Goal: Task Accomplishment & Management: Manage account settings

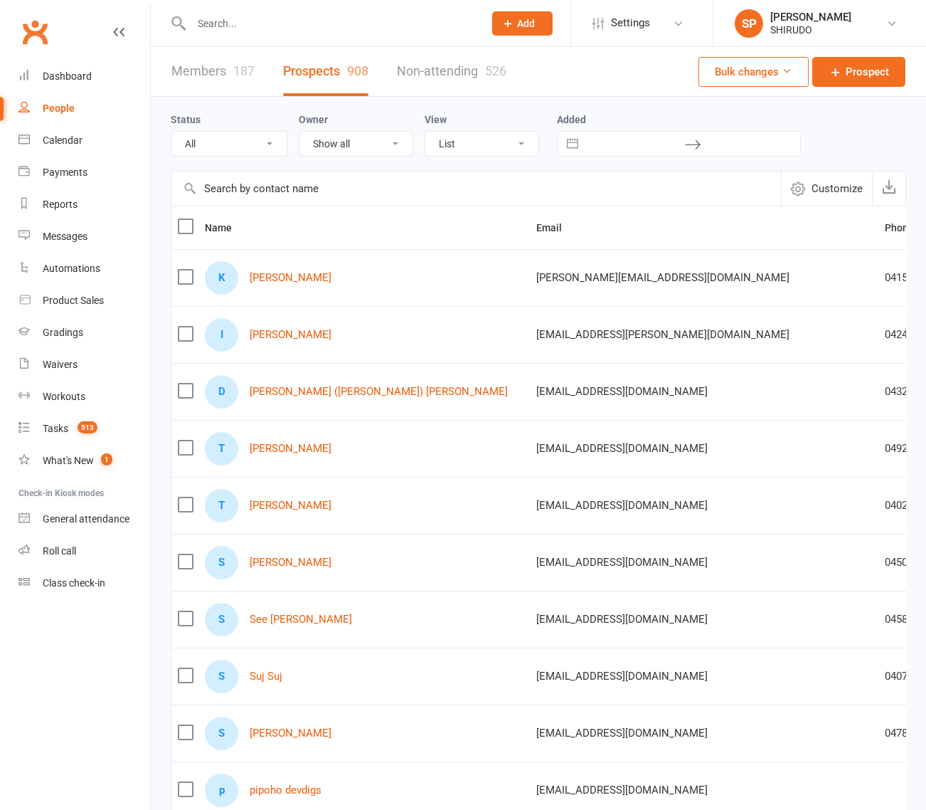
select select "100"
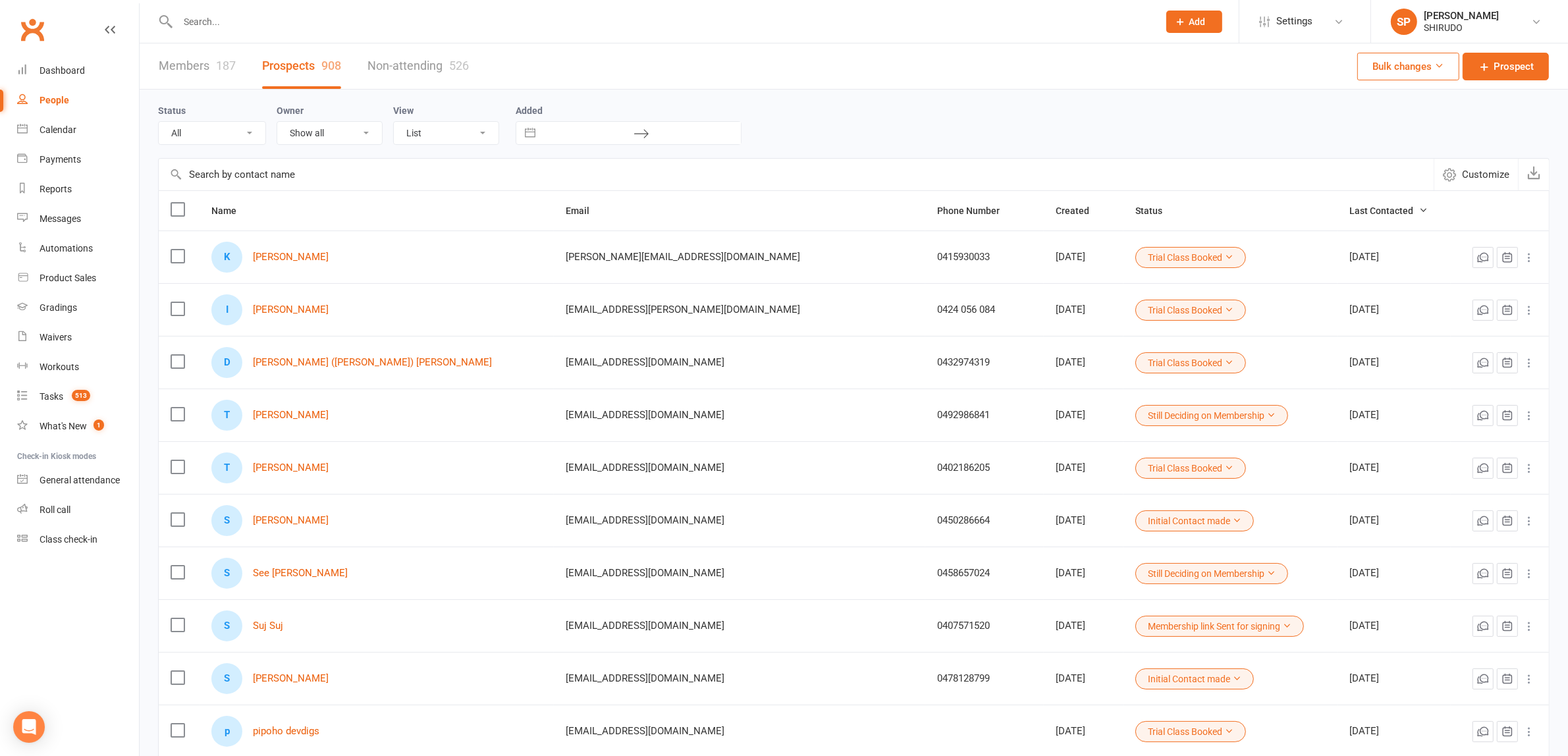
click at [65, 101] on div "People" at bounding box center [55, 99] width 30 height 10
click at [72, 313] on div "Gradings" at bounding box center [58, 307] width 38 height 10
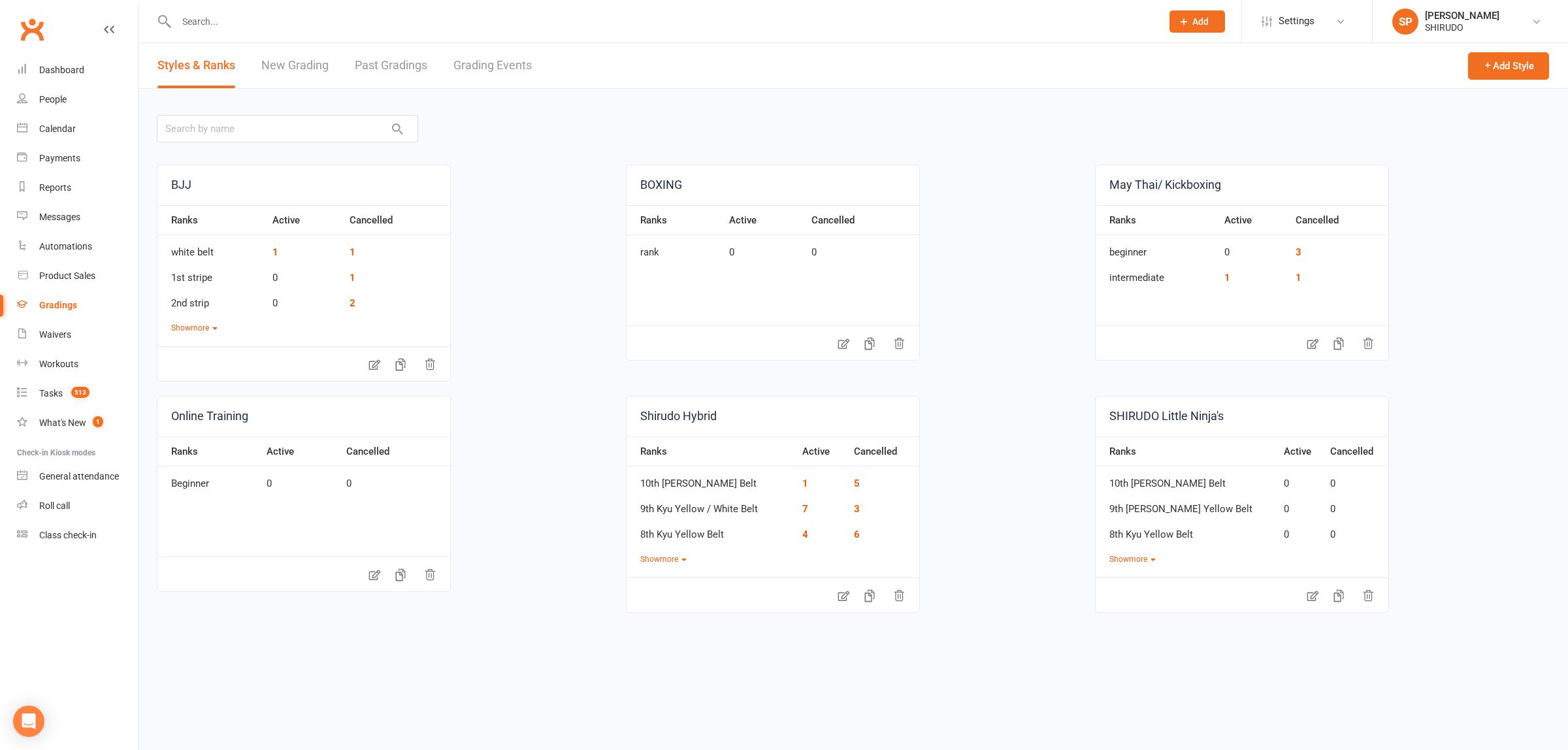
click at [491, 63] on link "Grading Events" at bounding box center [492, 65] width 78 height 45
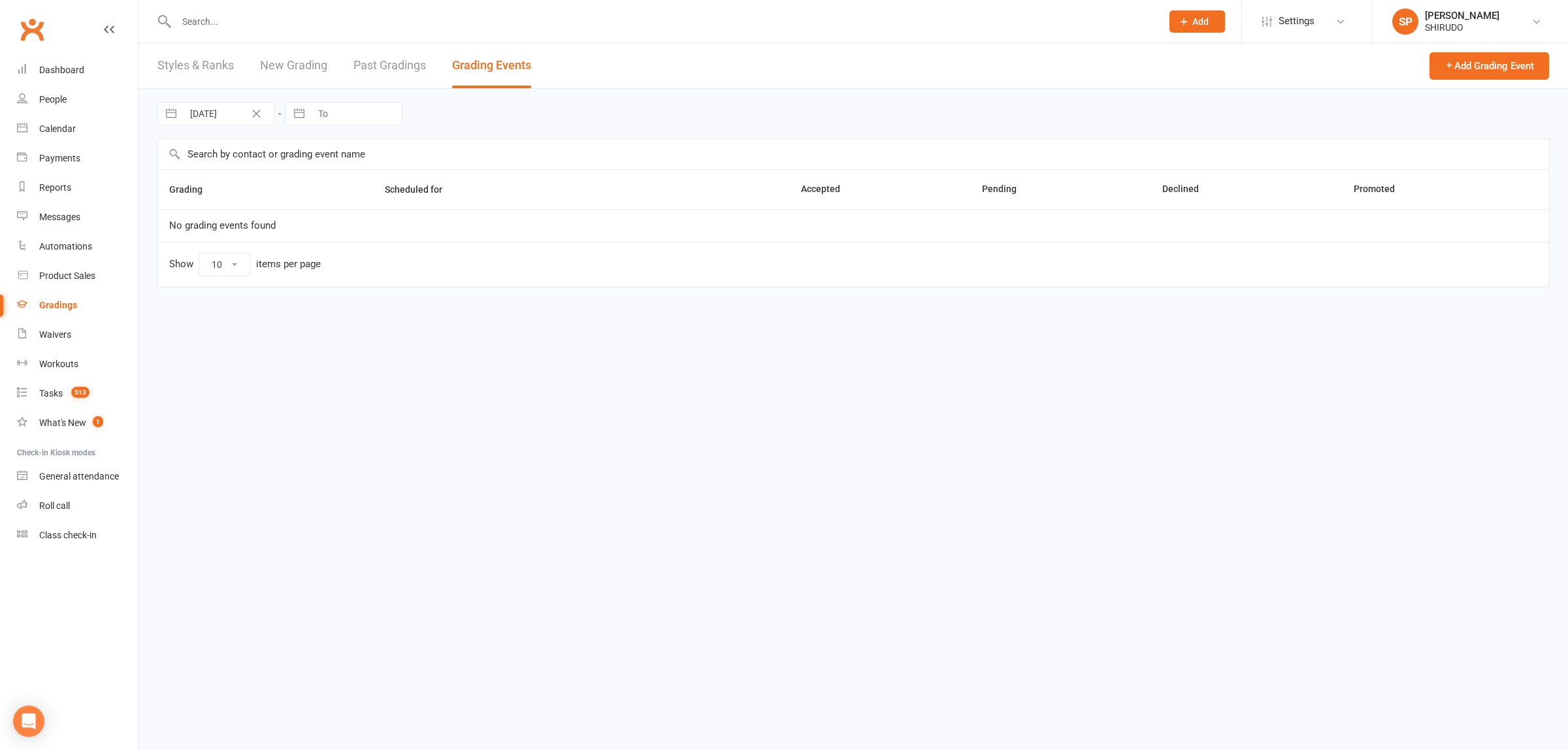
select select "50"
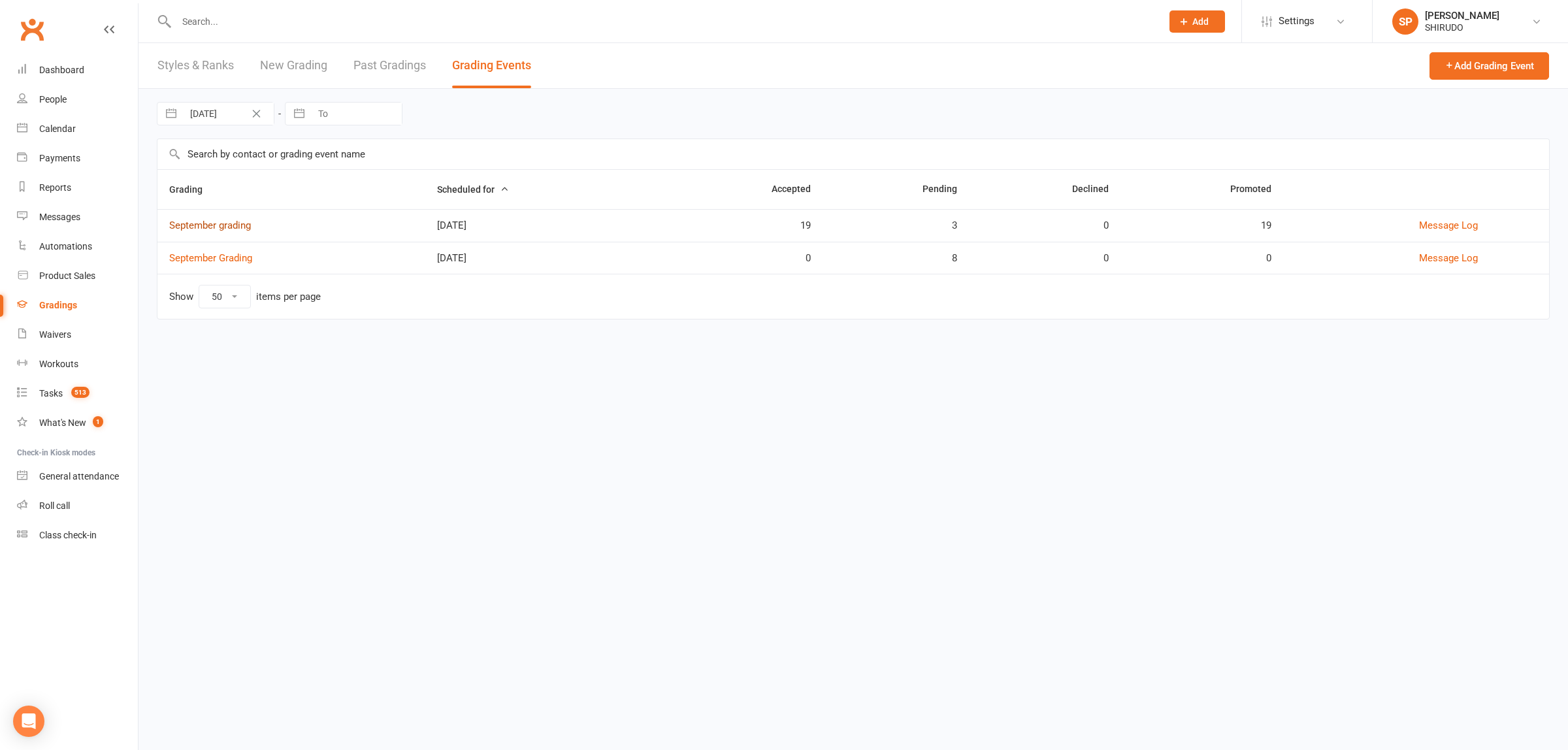
click at [234, 226] on link "September grading" at bounding box center [209, 225] width 82 height 12
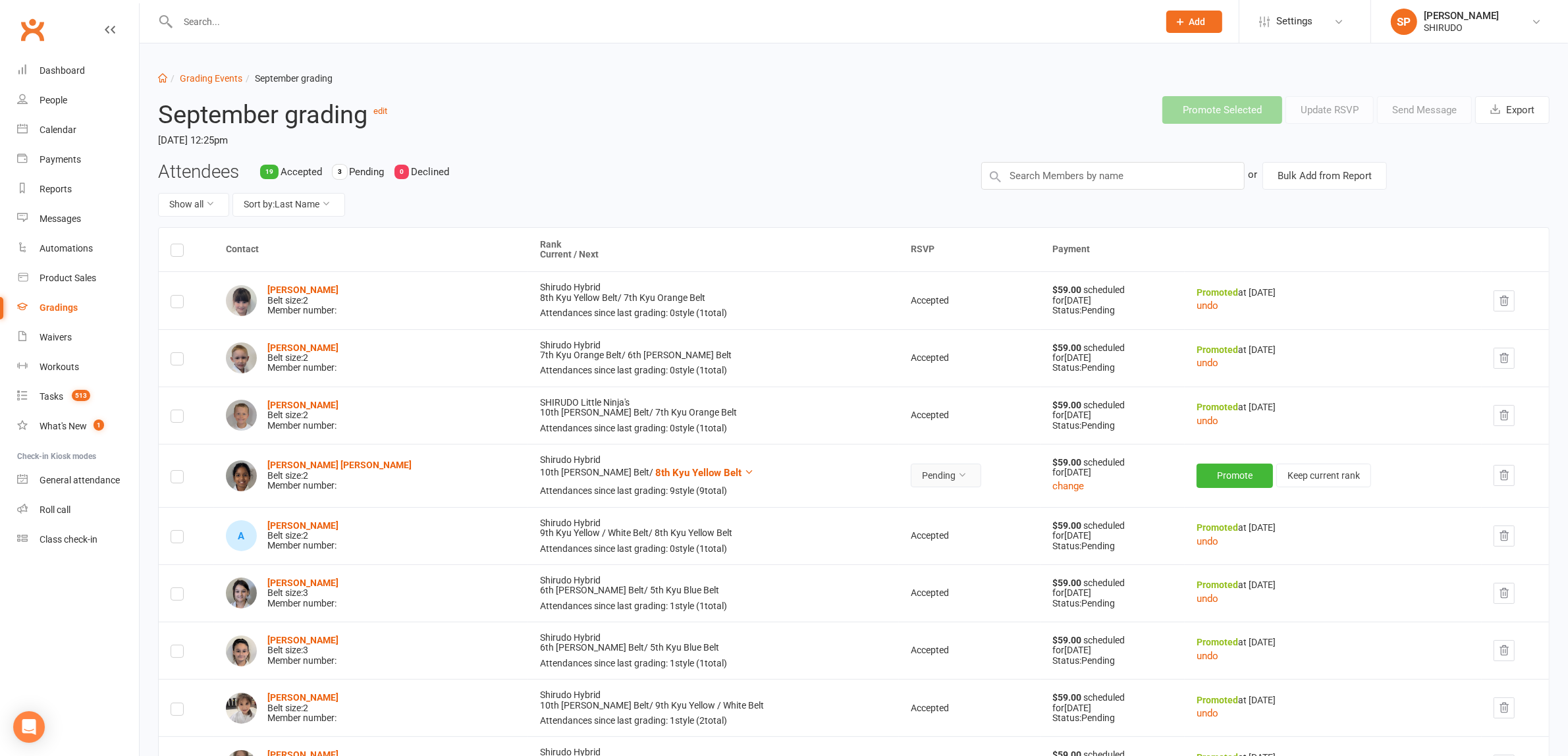
click at [857, 477] on icon at bounding box center [962, 475] width 9 height 9
click at [848, 502] on link "Accepted" at bounding box center [861, 505] width 131 height 26
click at [857, 473] on button "Promote" at bounding box center [1236, 476] width 77 height 24
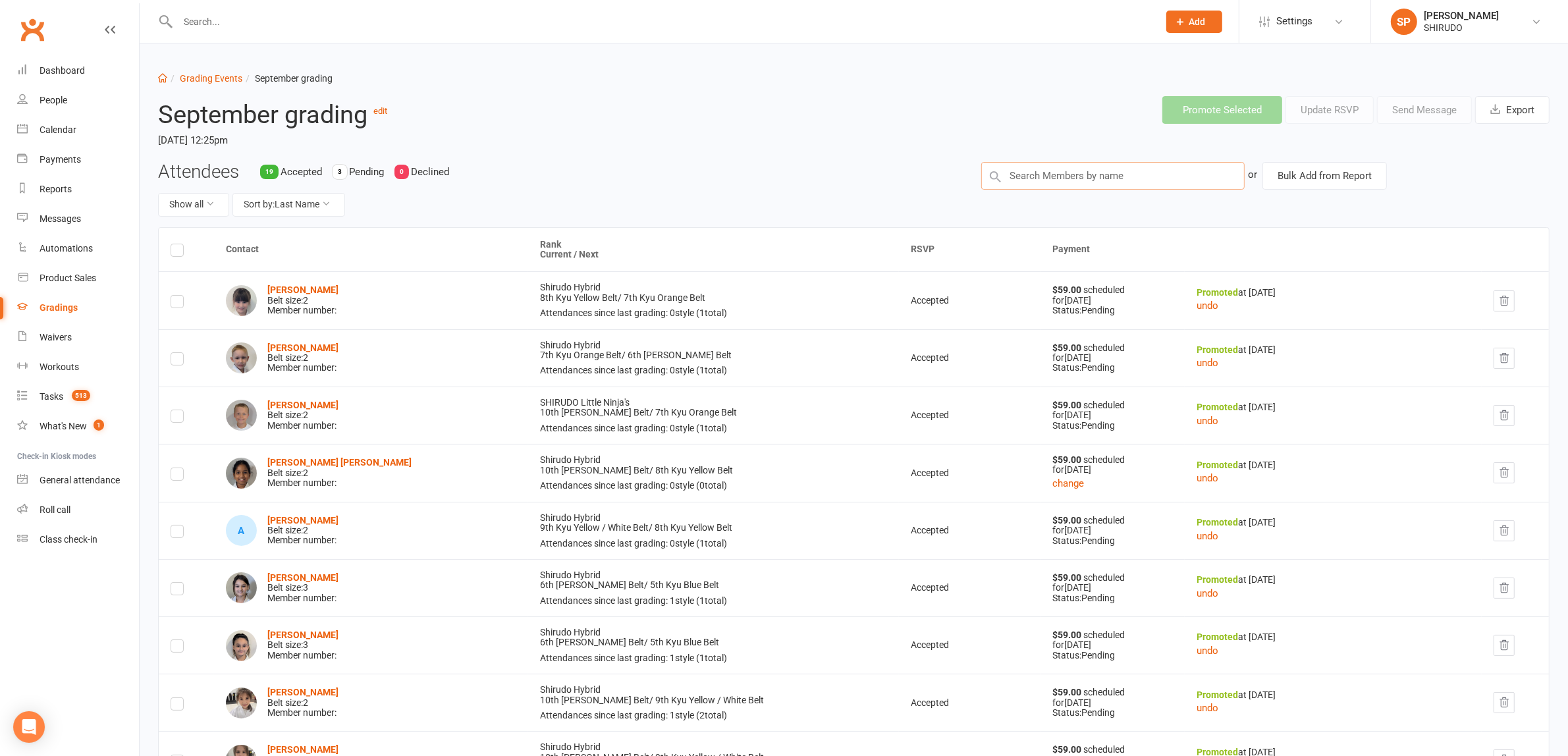
click at [857, 177] on input "text" at bounding box center [1113, 176] width 264 height 28
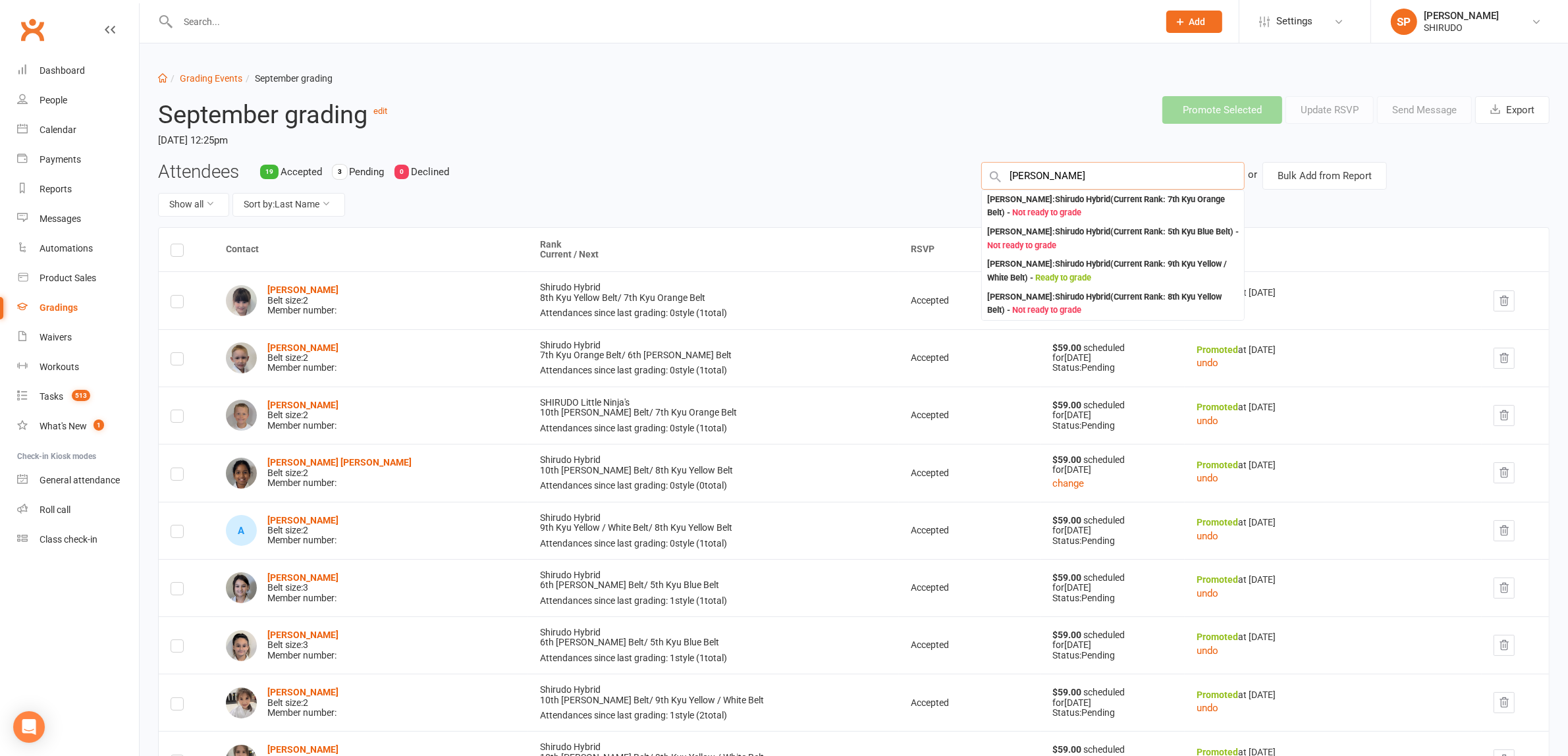
type input "Amira"
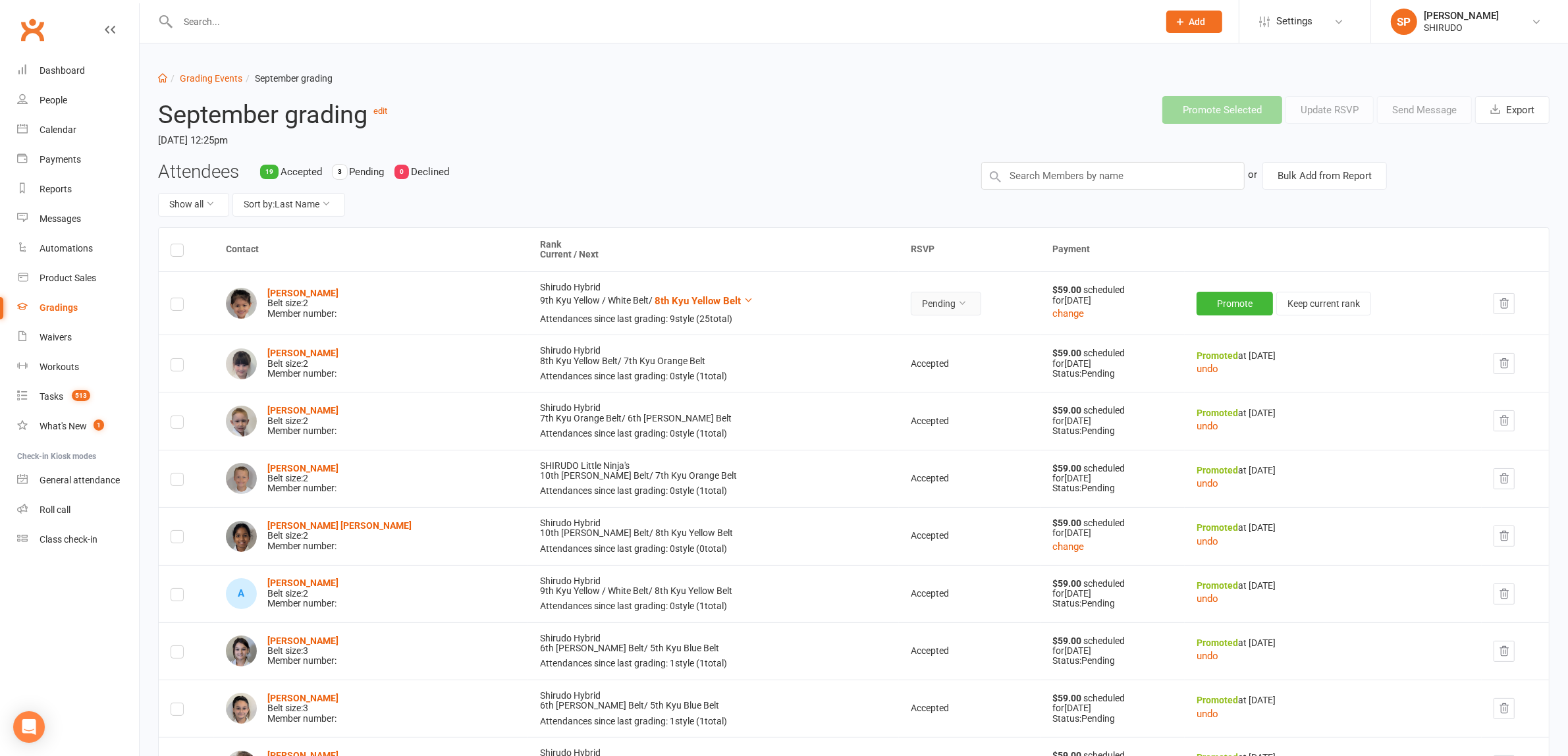
click at [857, 300] on icon at bounding box center [962, 303] width 9 height 9
click at [857, 334] on link "Accepted" at bounding box center [871, 333] width 131 height 26
click at [857, 303] on button "Promote" at bounding box center [1236, 304] width 77 height 24
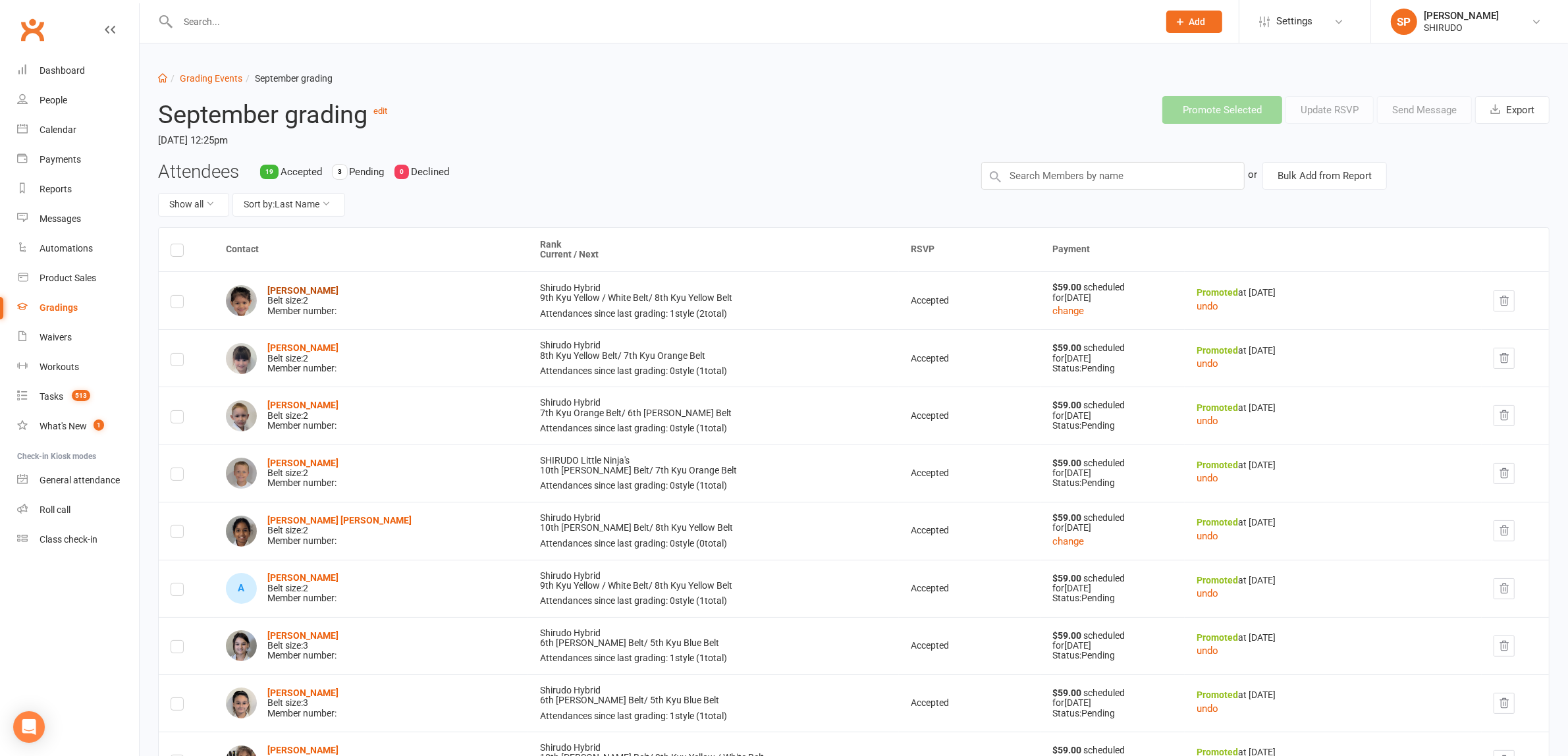
click at [317, 289] on strong "[PERSON_NAME]" at bounding box center [303, 290] width 71 height 10
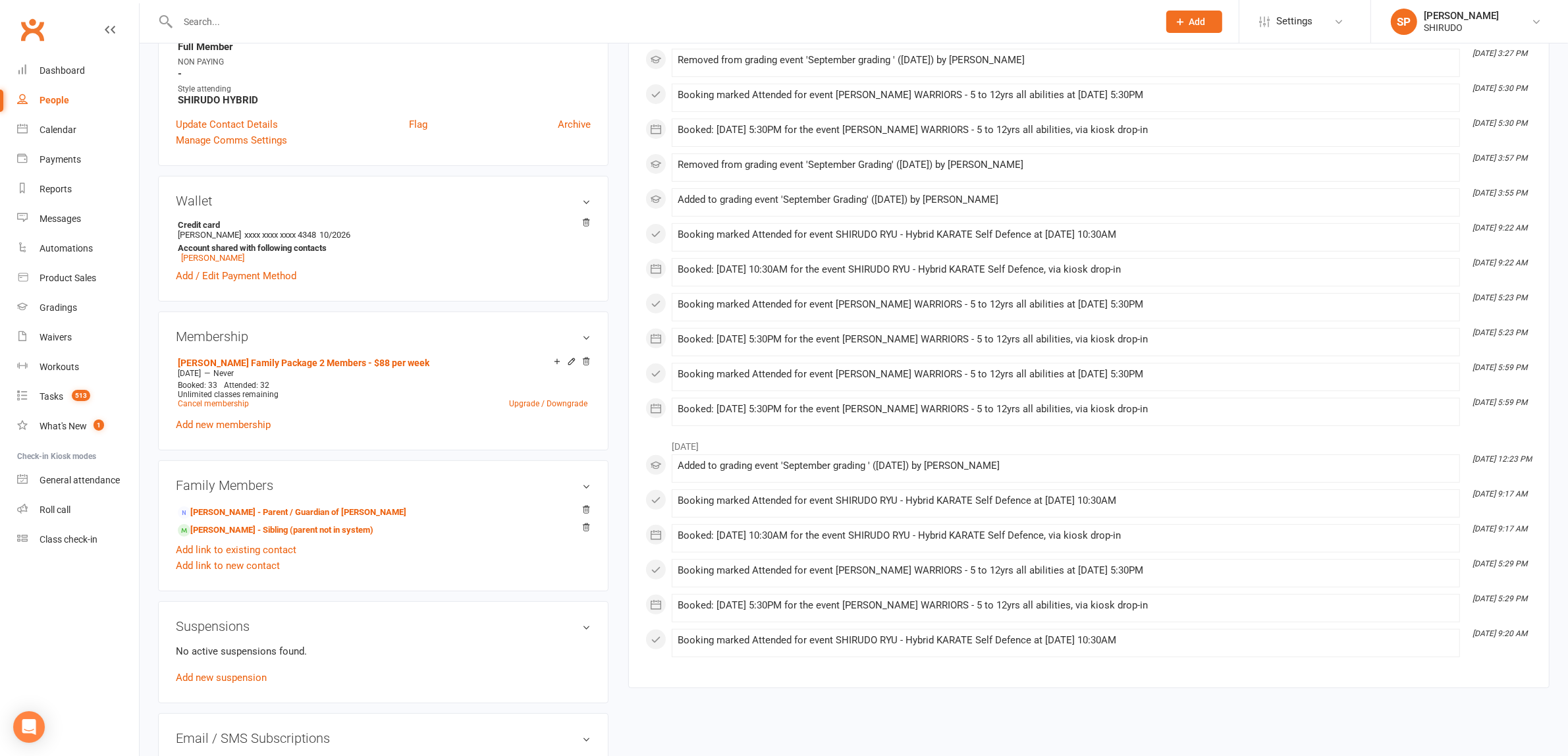
scroll to position [823, 0]
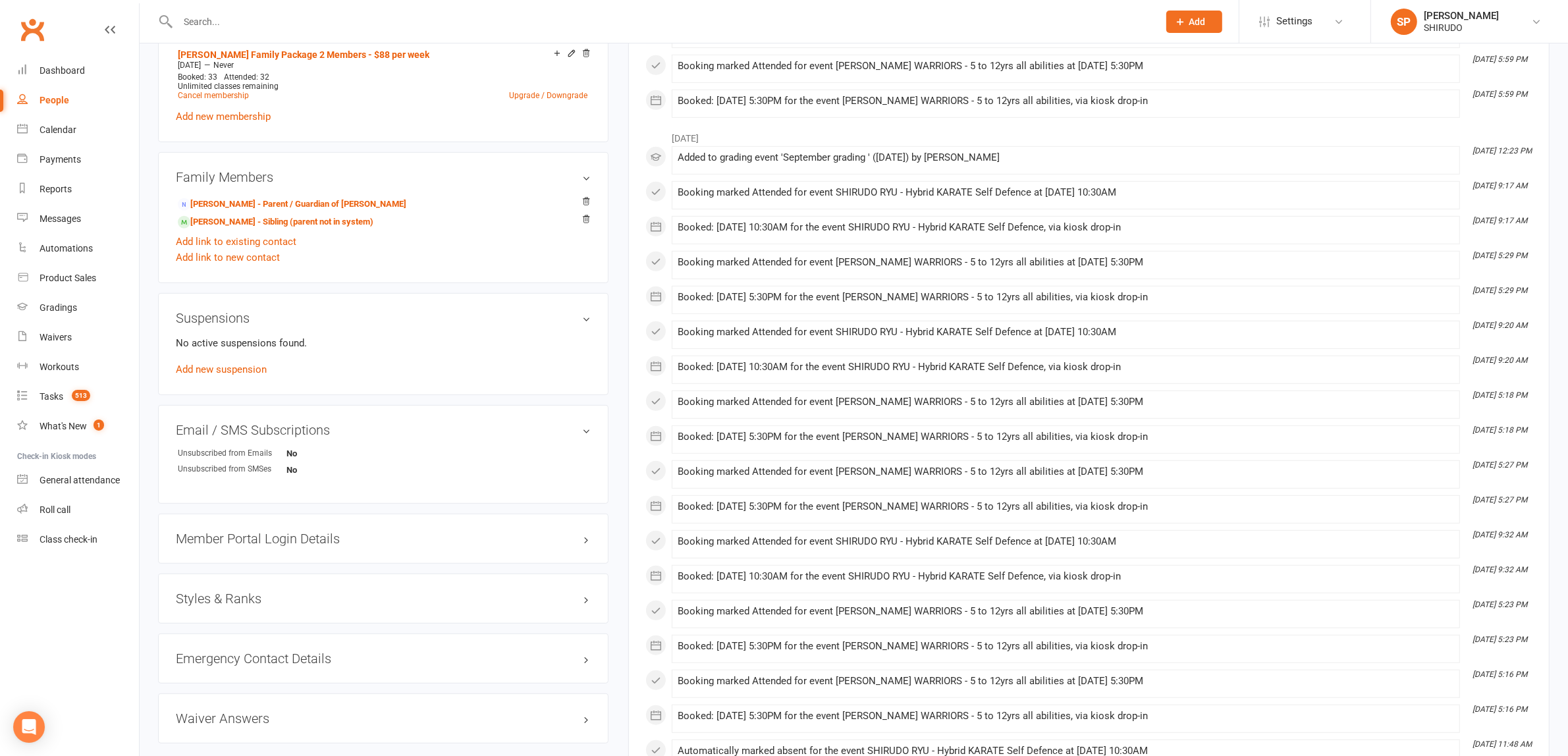
click at [317, 594] on h3 "Styles & Ranks" at bounding box center [383, 599] width 415 height 15
click at [56, 99] on div "People" at bounding box center [55, 99] width 30 height 10
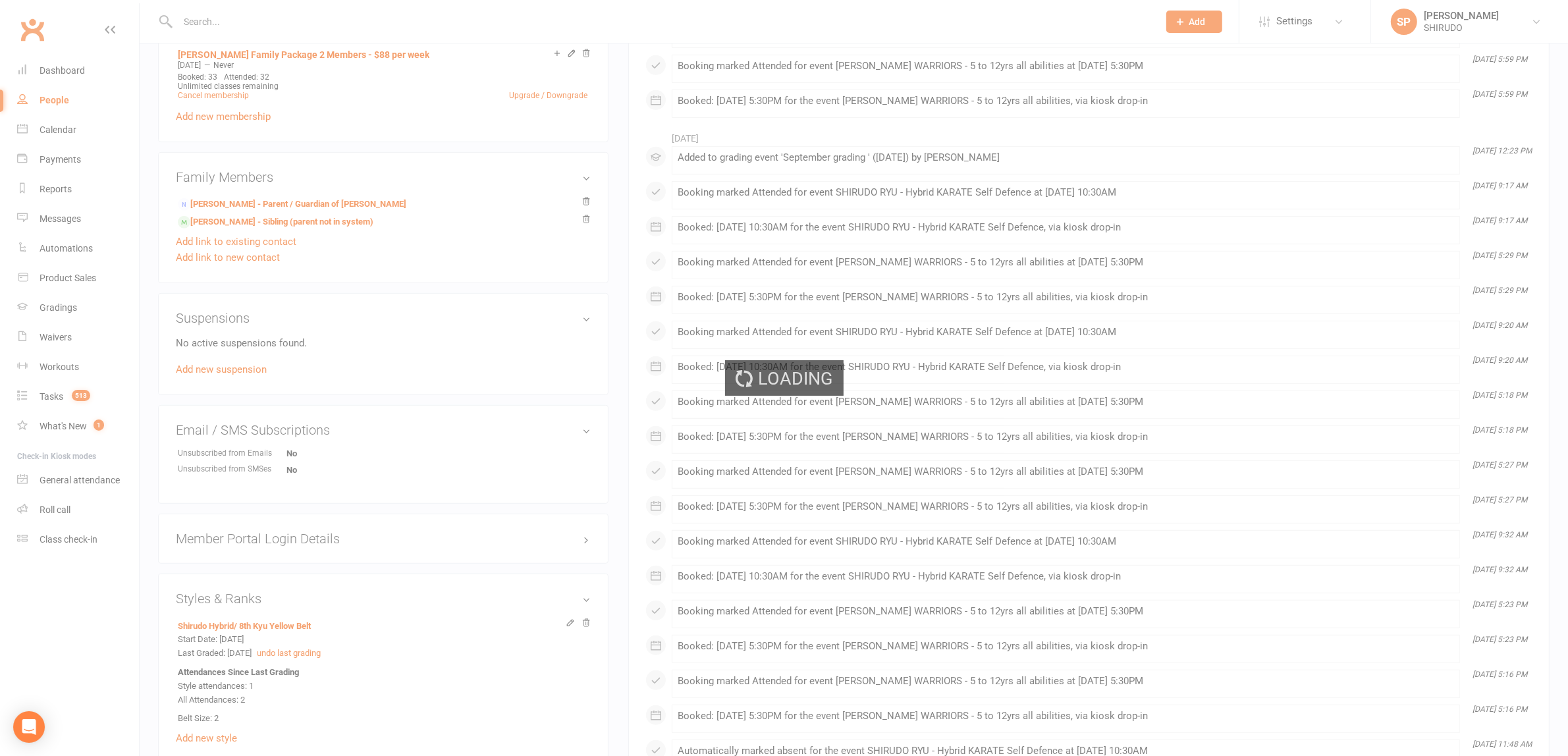
select select "100"
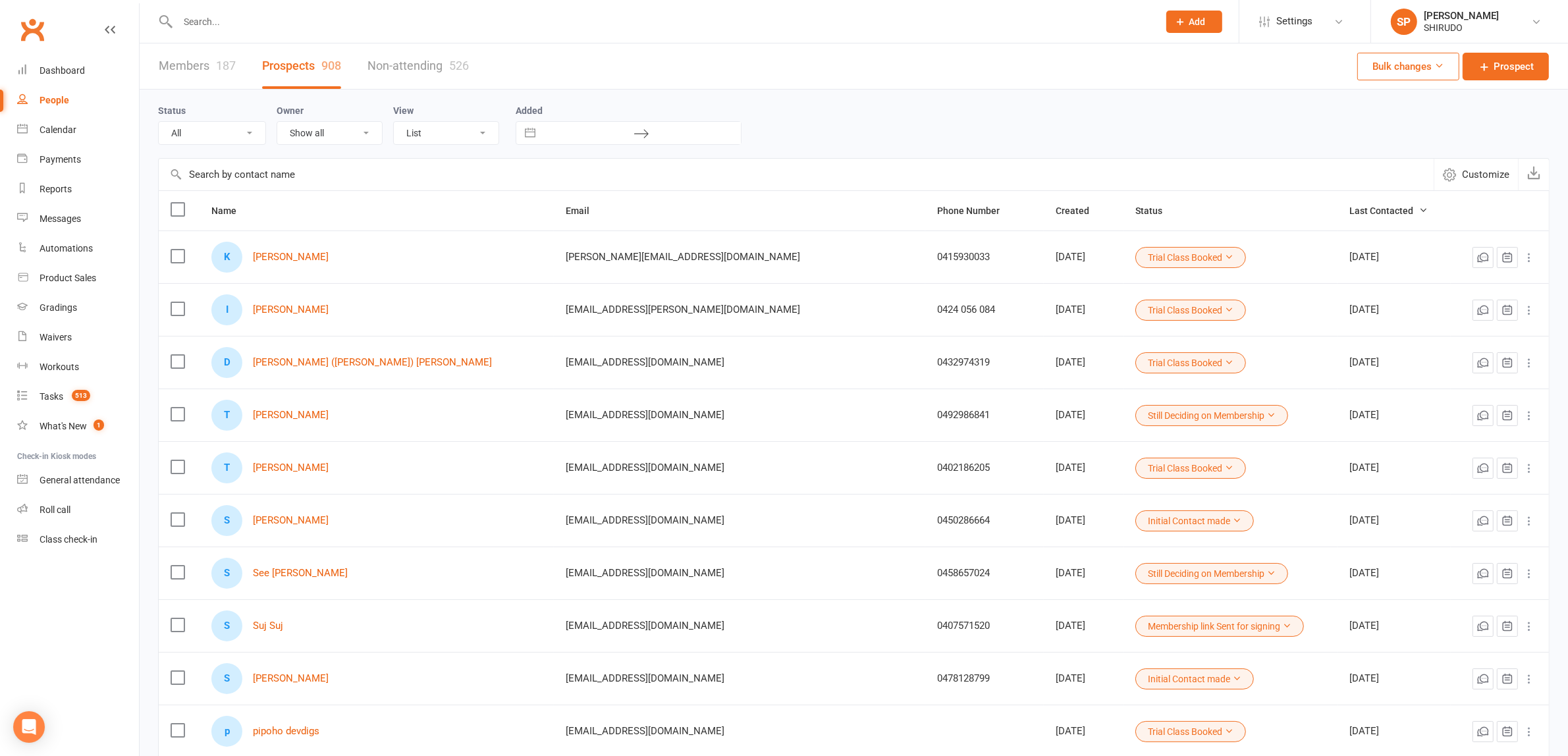
click at [194, 67] on link "Members 187" at bounding box center [196, 66] width 77 height 45
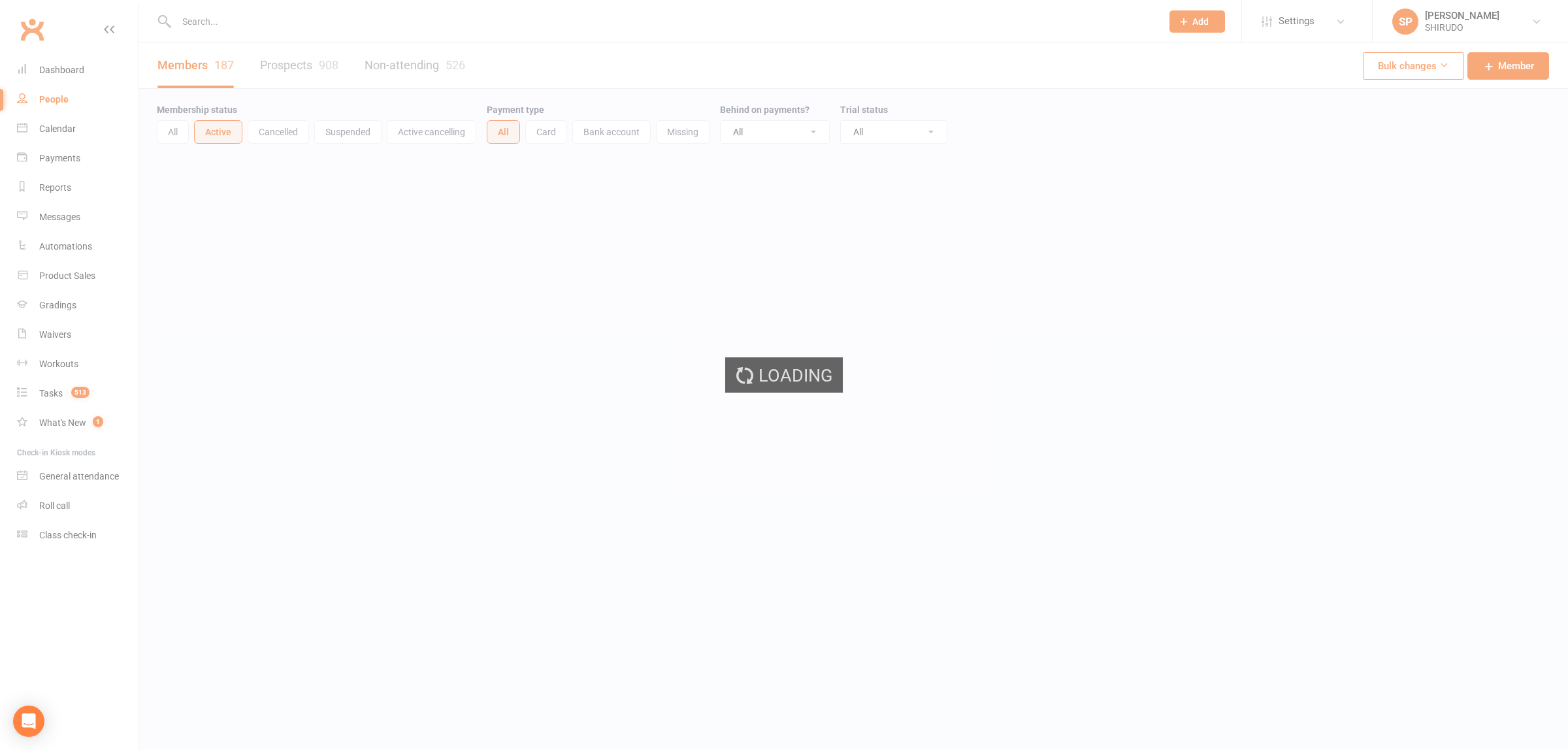
select select "100"
